Goal: Use online tool/utility: Utilize a website feature to perform a specific function

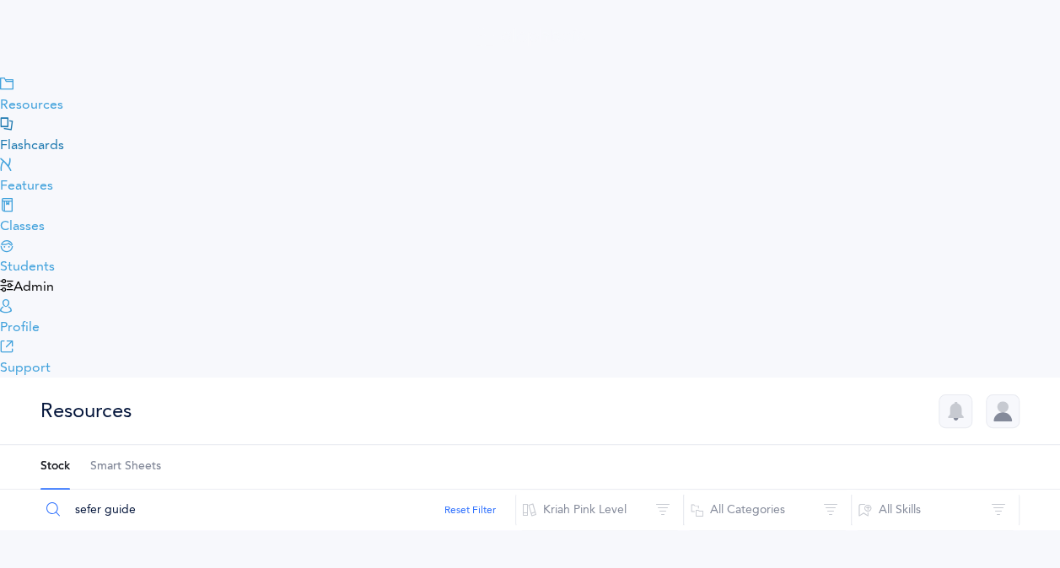
click at [103, 143] on span "Flashcards" at bounding box center [530, 145] width 1060 height 20
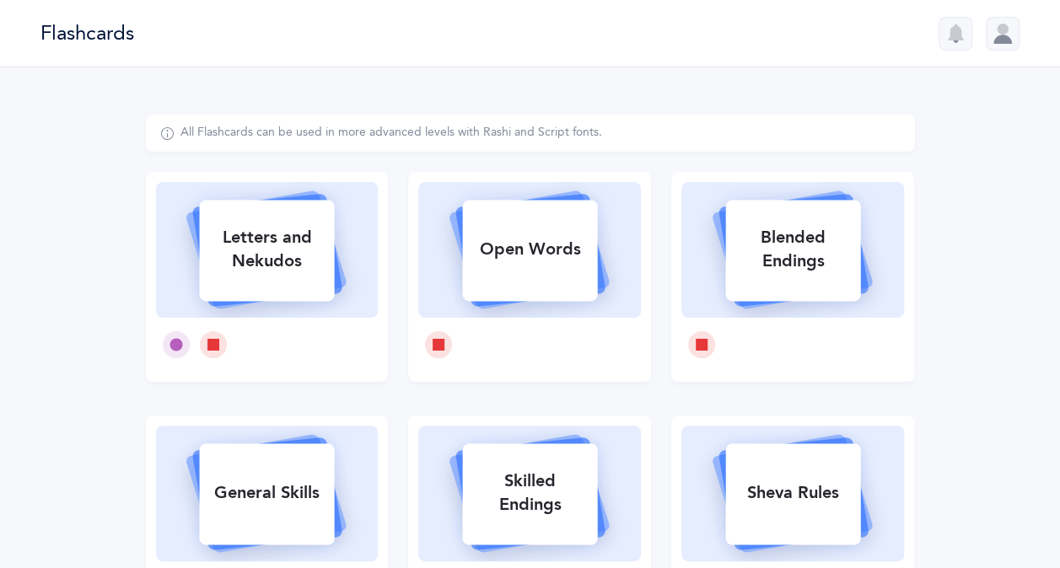
click at [334, 245] on div "Letters and Nekudos" at bounding box center [266, 249] width 135 height 67
select select
select select "single"
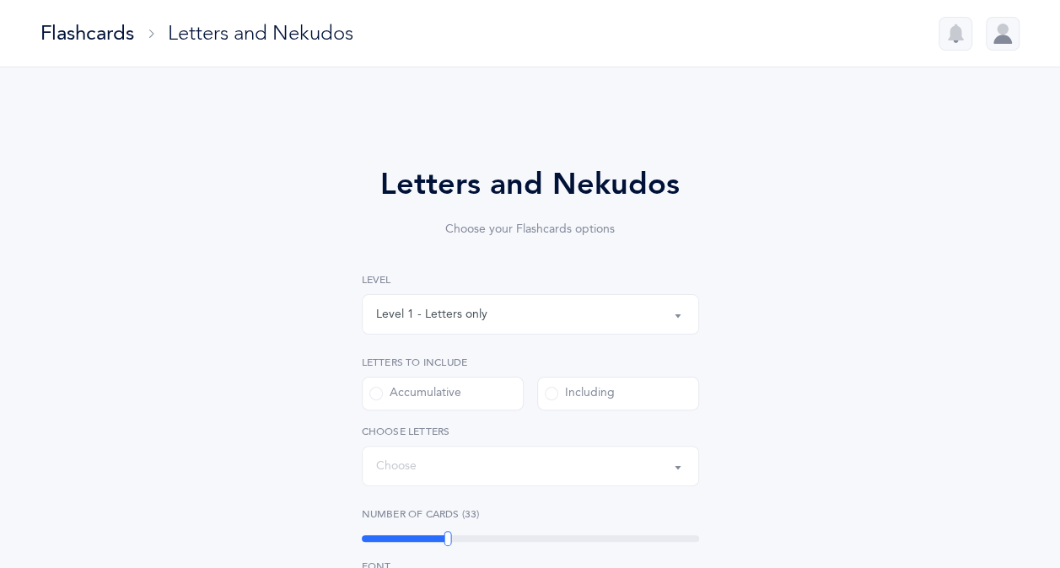
select select "27"
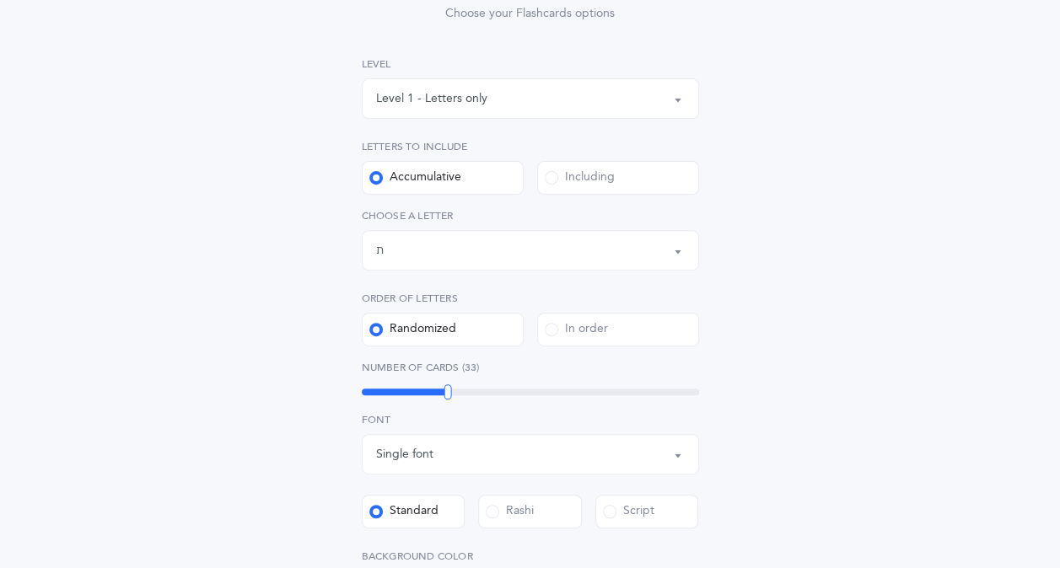
scroll to position [218, 0]
click at [615, 171] on div "Including" at bounding box center [580, 175] width 70 height 17
click at [0, 0] on input "Including" at bounding box center [0, 0] width 0 height 0
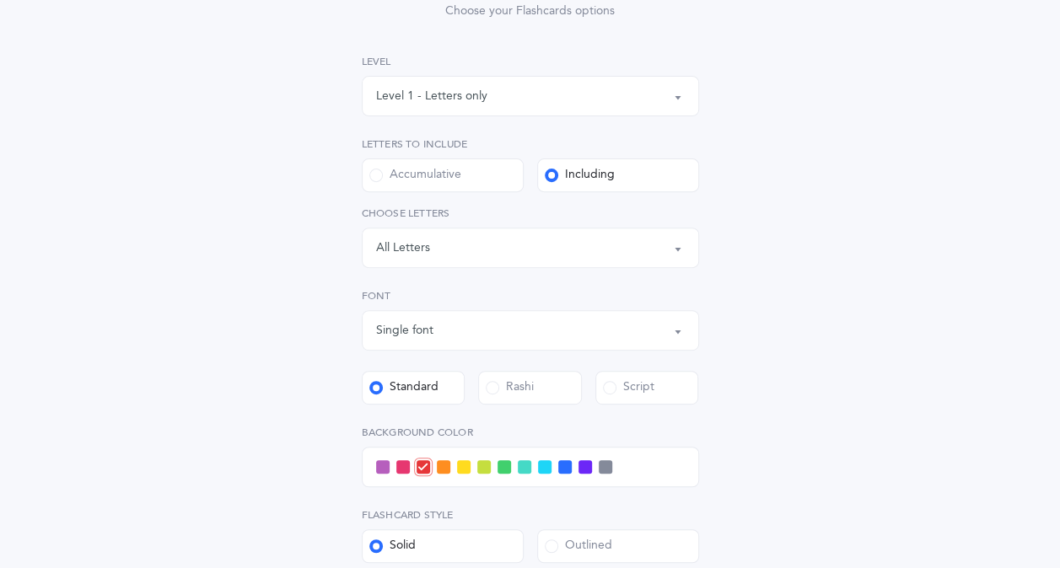
click at [672, 243] on div "Letters: All Letters" at bounding box center [530, 248] width 309 height 29
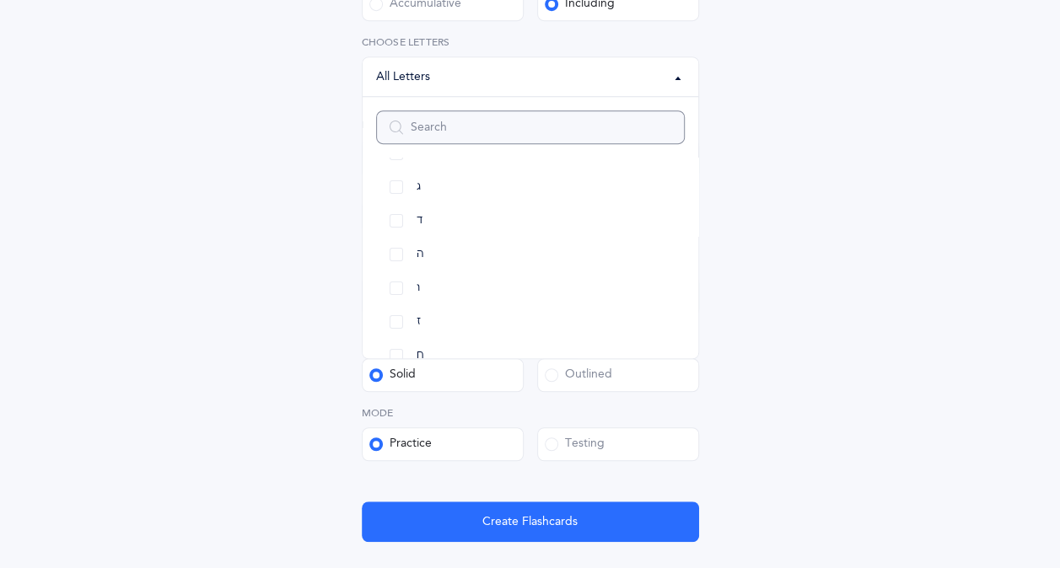
scroll to position [143, 0]
click at [569, 275] on link "ו" at bounding box center [530, 281] width 309 height 34
select select "6"
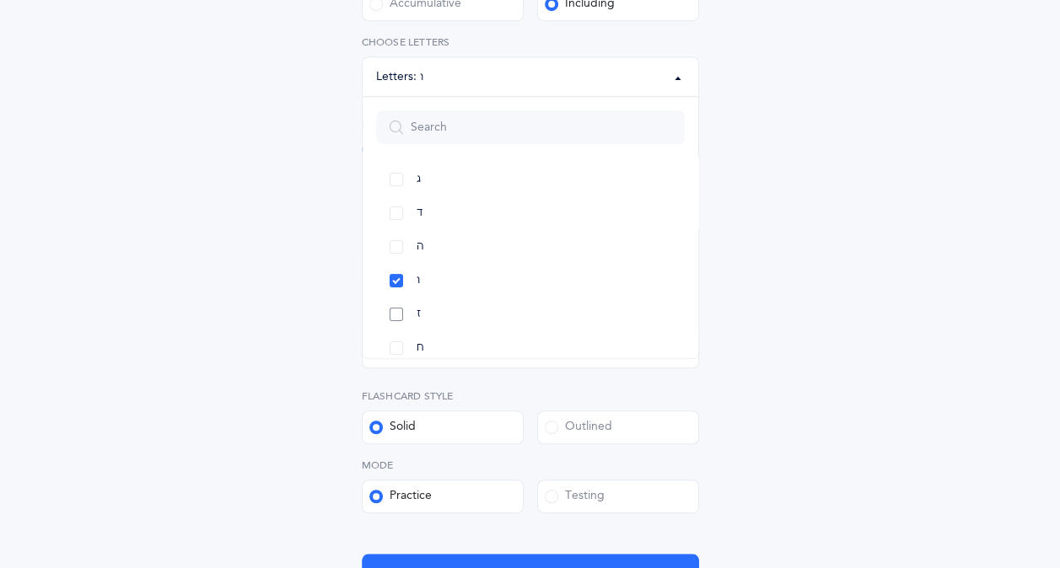
click at [573, 315] on link "ז" at bounding box center [530, 315] width 309 height 34
click at [276, 323] on div "Letters and Nekudos Choose your Flashcards options Level 1 - Letters only Level…" at bounding box center [530, 203] width 1060 height 1051
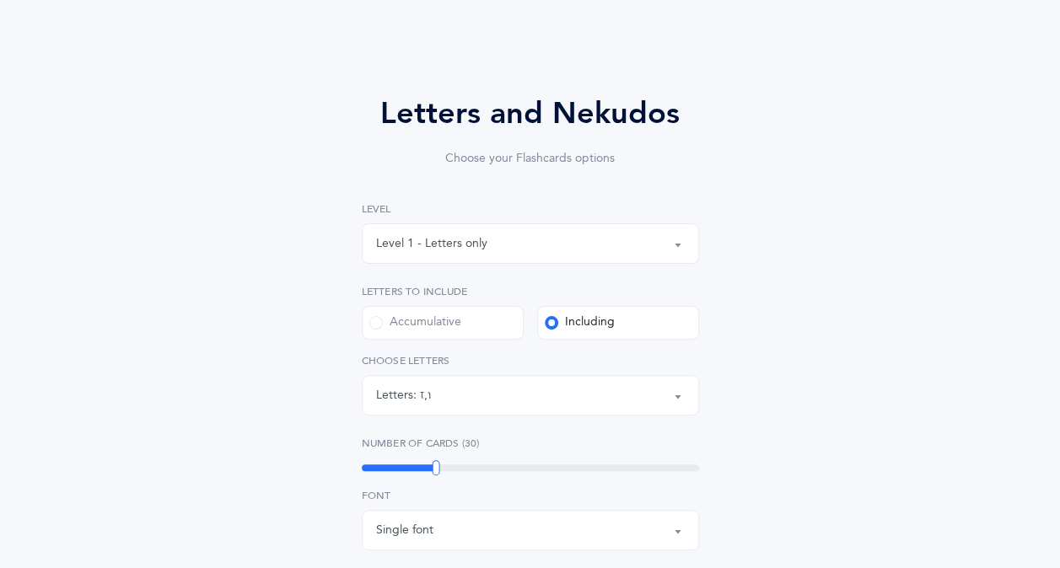
scroll to position [0, 0]
